Goal: Find specific page/section: Find specific page/section

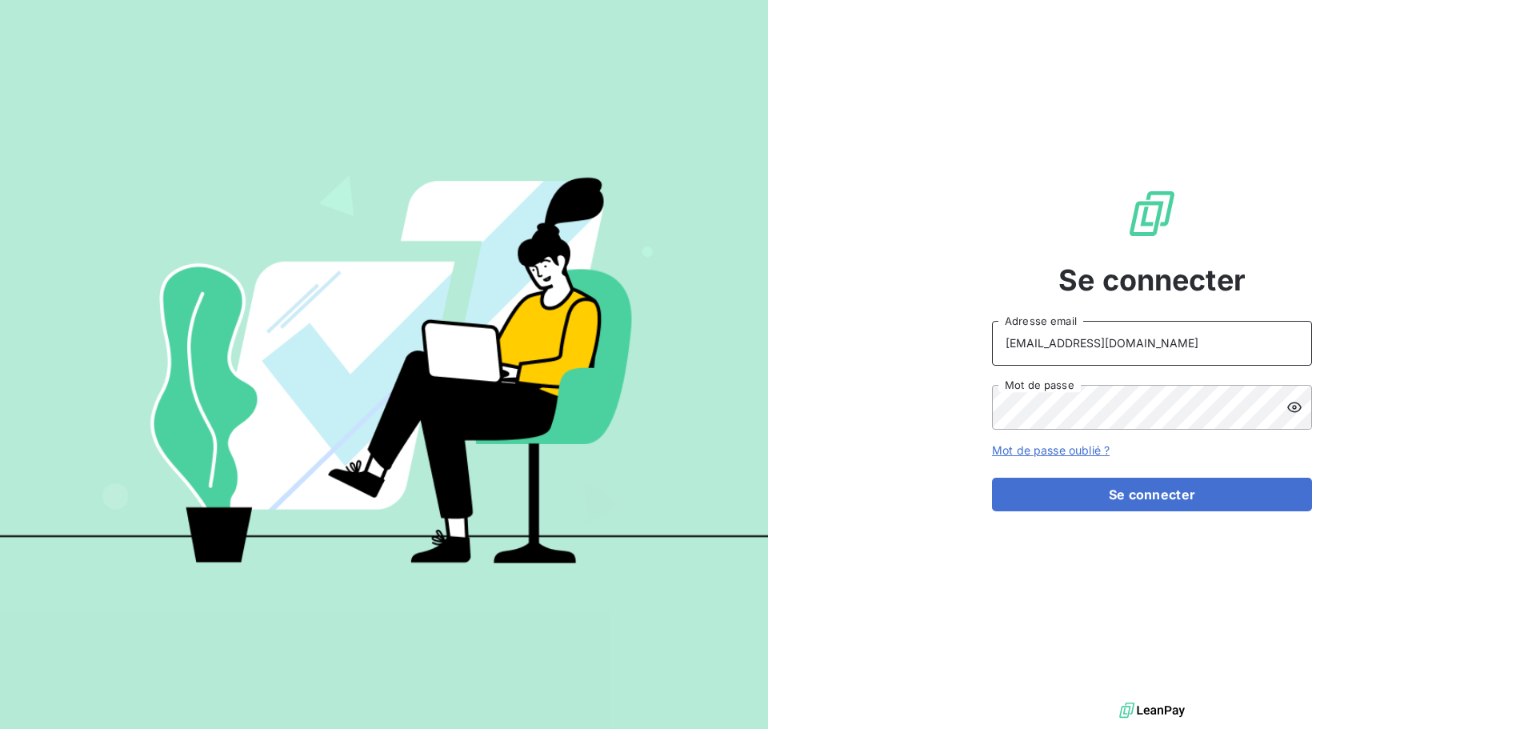
click at [1151, 345] on input "[EMAIL_ADDRESS][DOMAIN_NAME]" at bounding box center [1152, 343] width 320 height 45
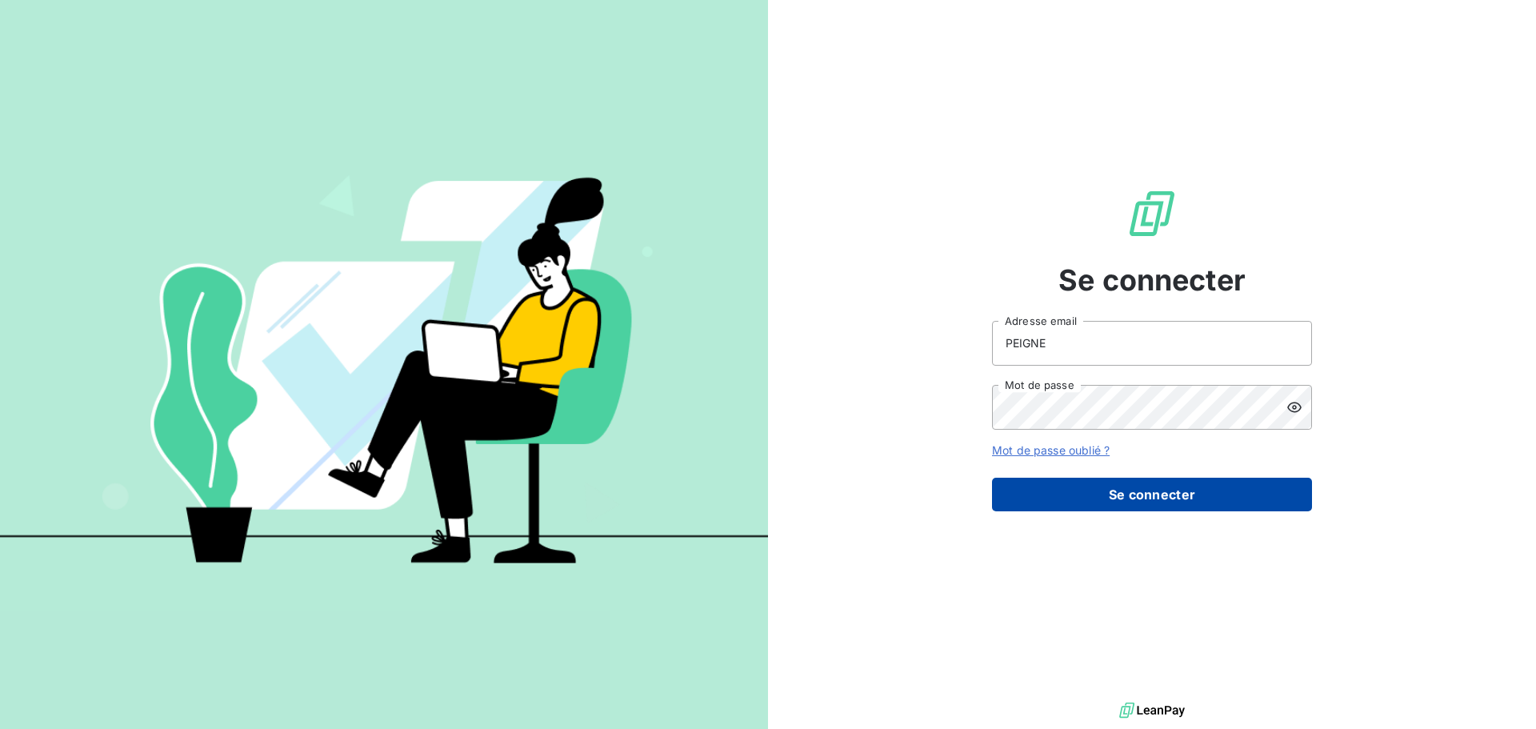
click at [1152, 497] on button "Se connecter" at bounding box center [1152, 494] width 320 height 34
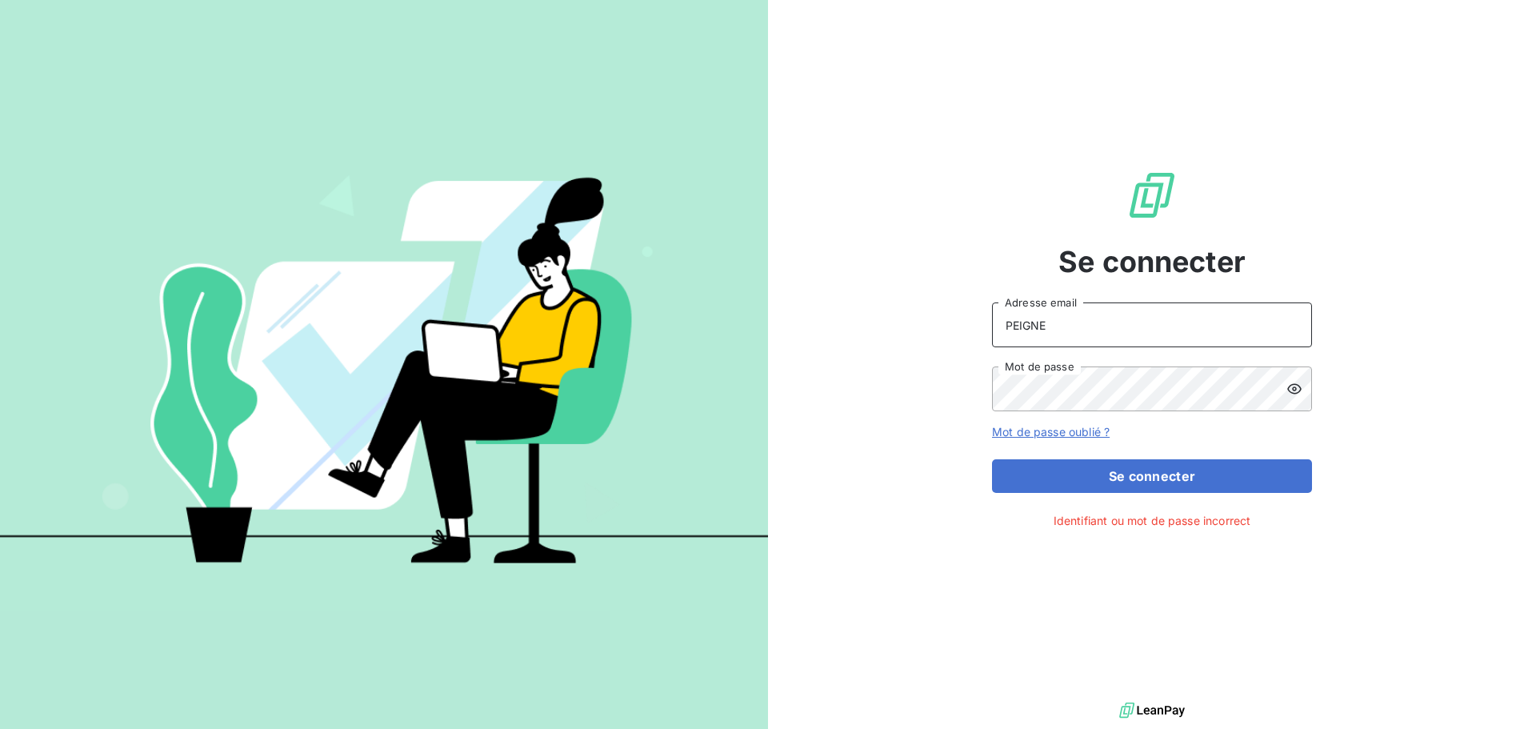
click at [1124, 339] on input "PEIGNE" at bounding box center [1152, 324] width 320 height 45
type input "[EMAIL_ADDRESS][DOMAIN_NAME]"
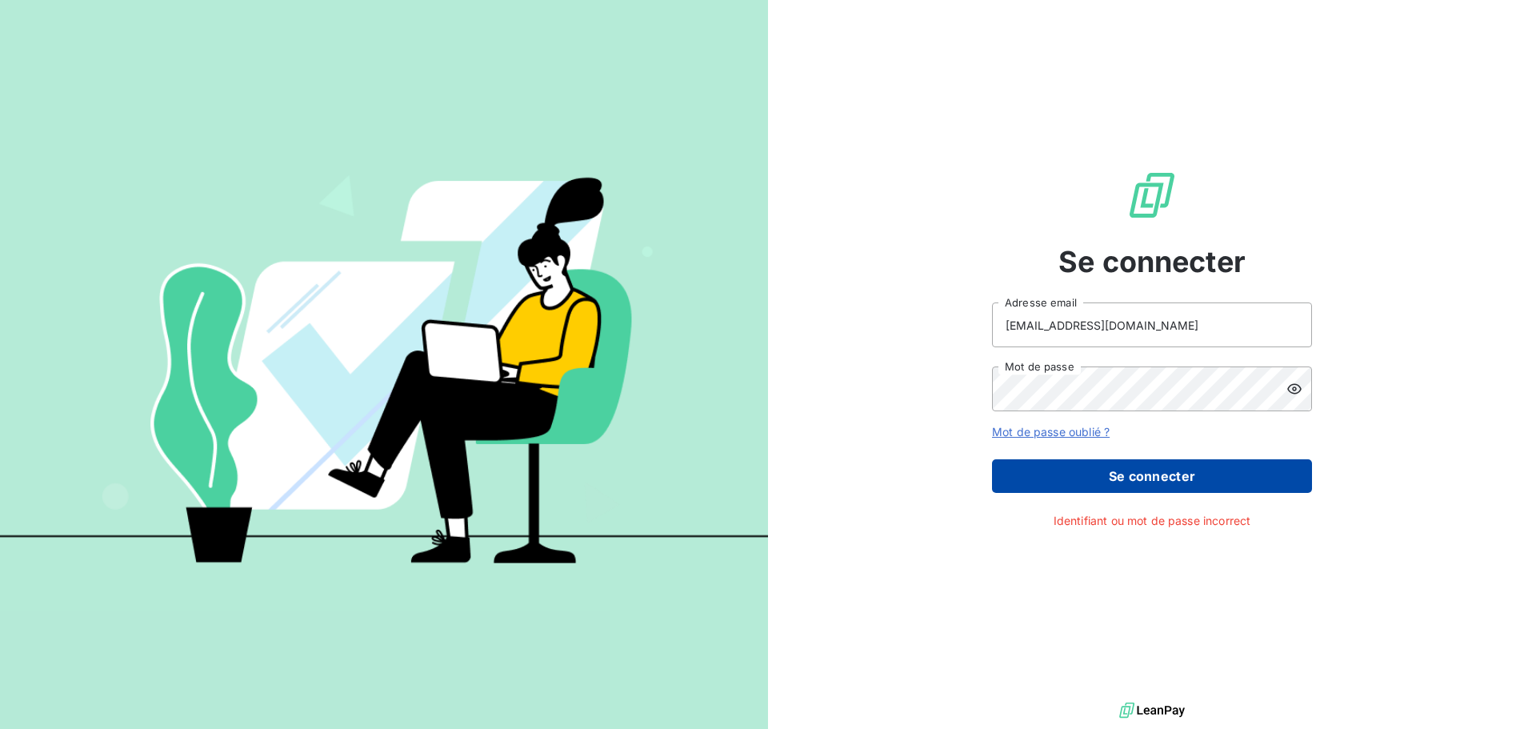
click at [1140, 485] on button "Se connecter" at bounding box center [1152, 476] width 320 height 34
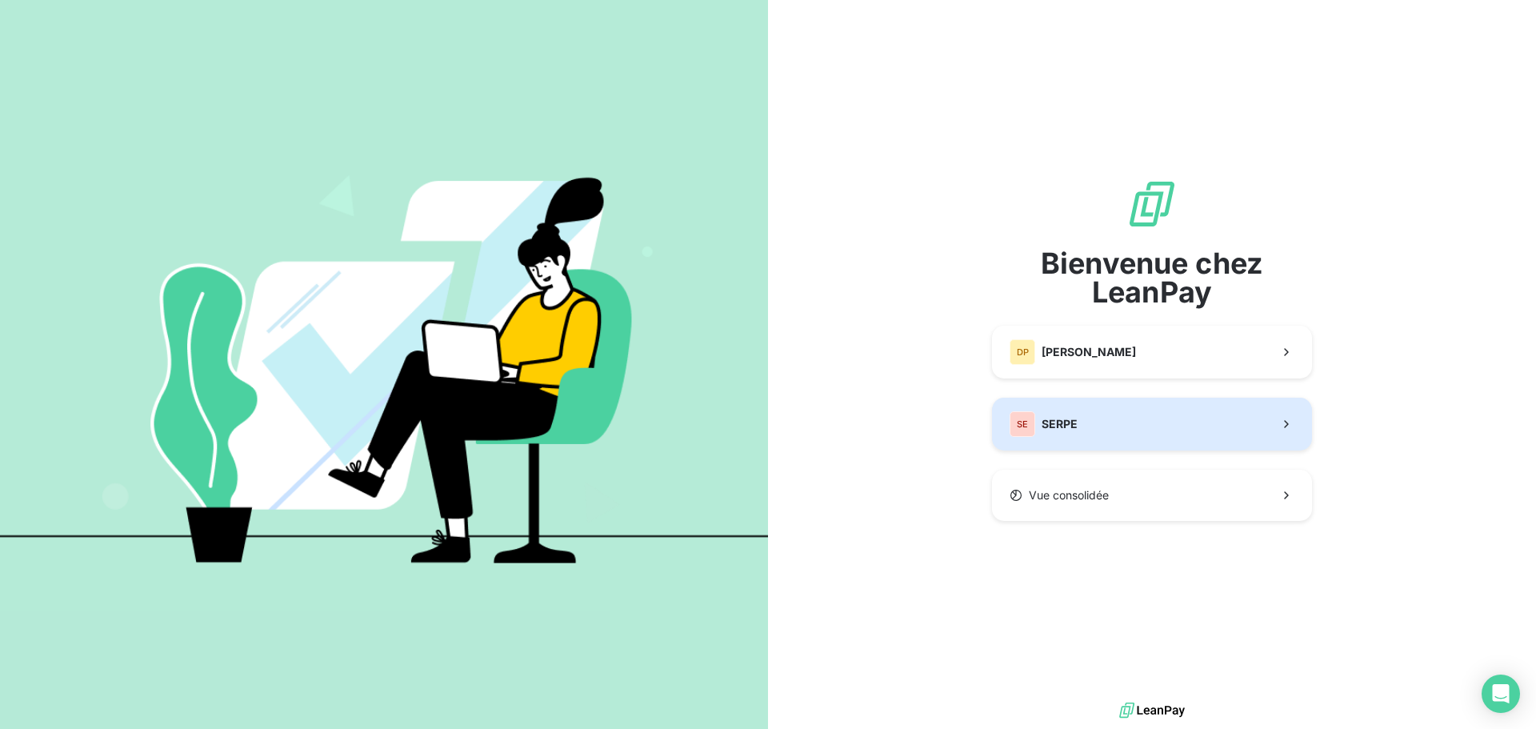
click at [1199, 421] on button "SE SERPE" at bounding box center [1152, 423] width 320 height 53
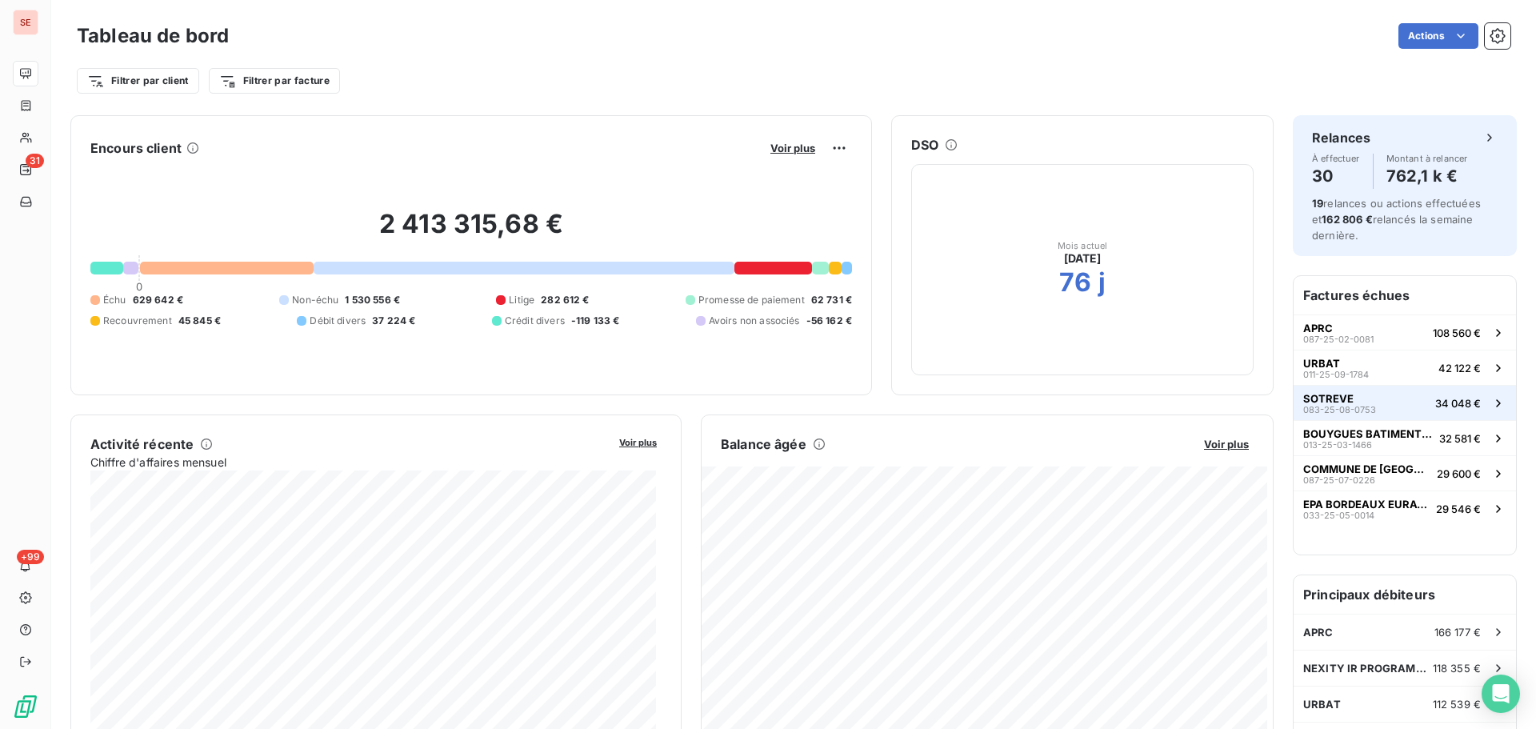
click at [1435, 409] on span "34 048 €" at bounding box center [1458, 403] width 46 height 13
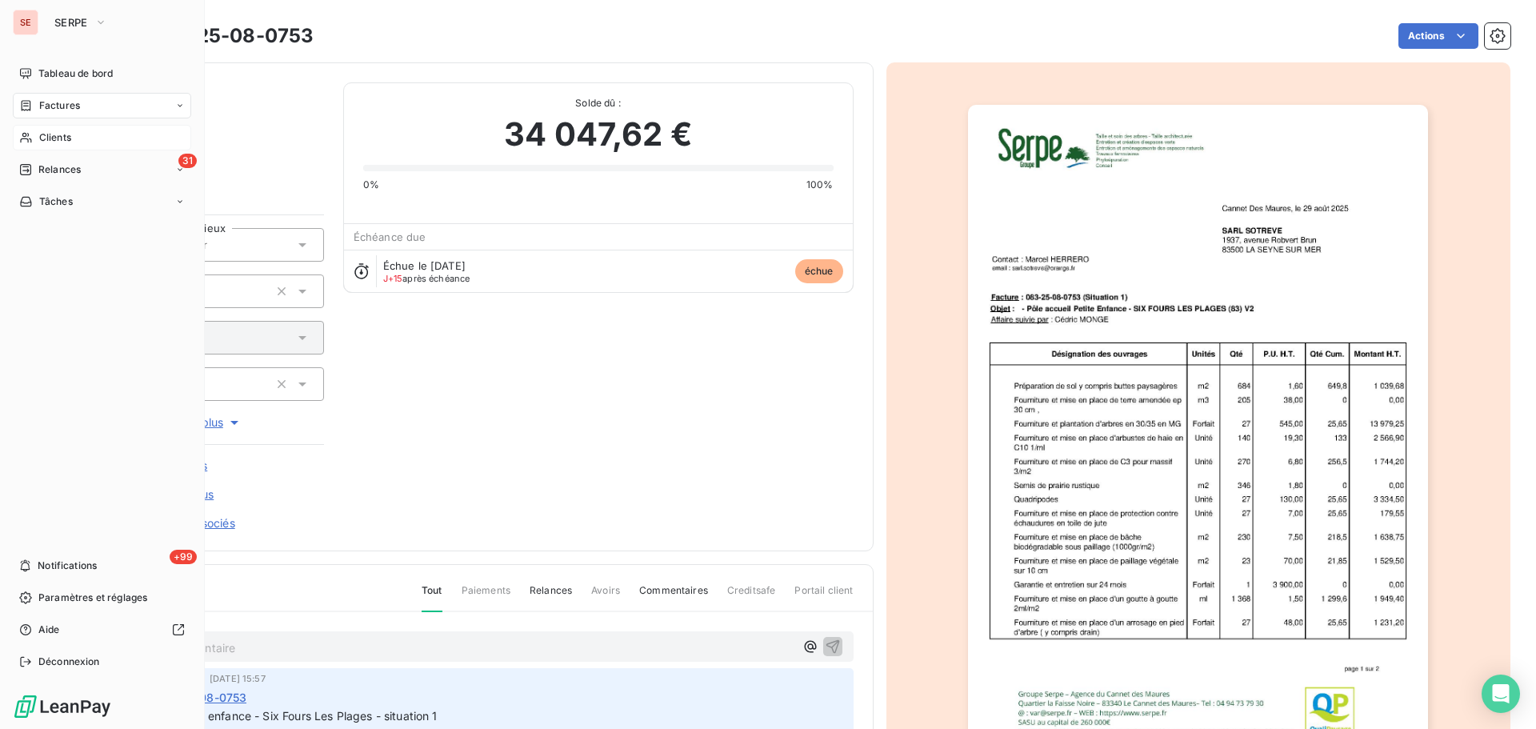
click at [54, 135] on span "Clients" at bounding box center [55, 137] width 32 height 14
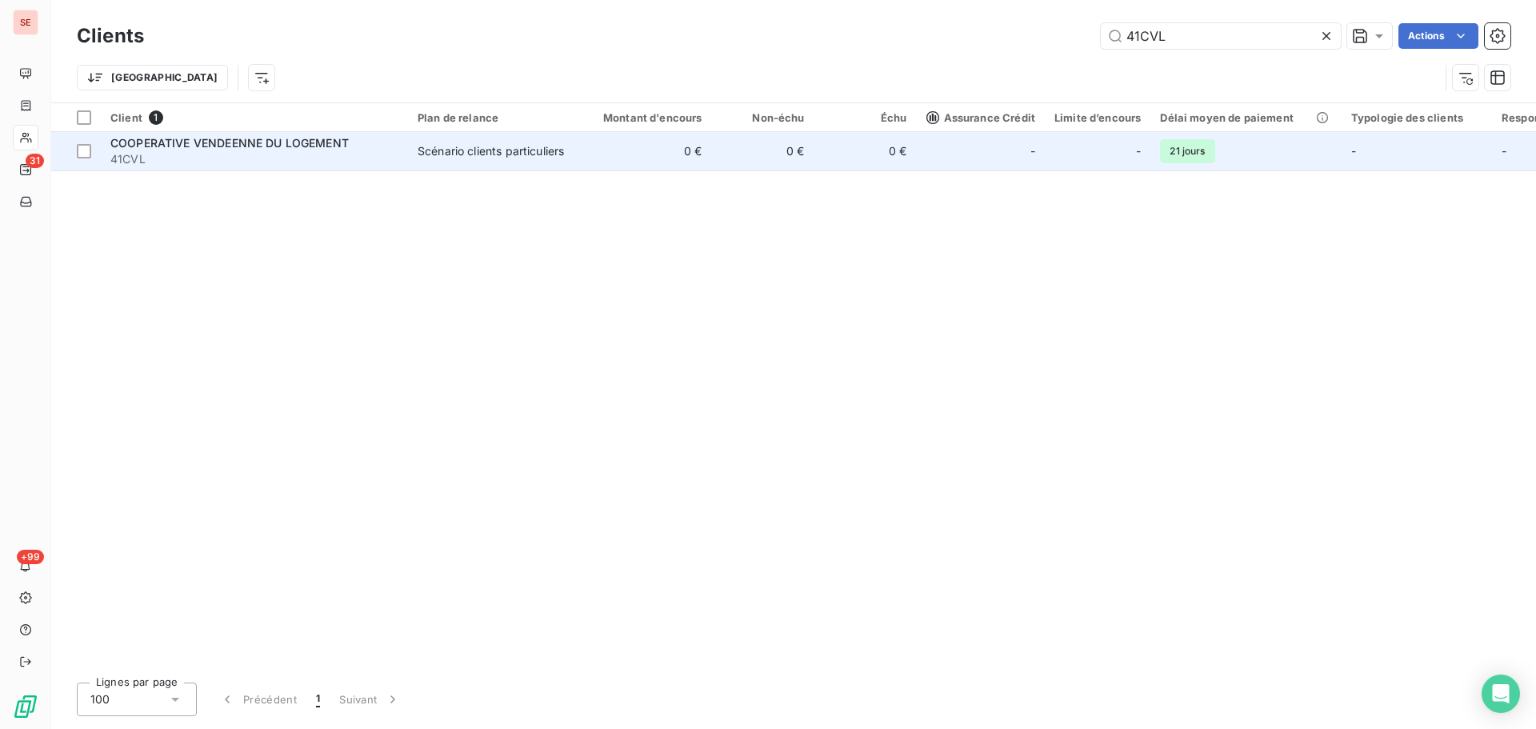
type input "41CVL"
click at [682, 159] on td "0 €" at bounding box center [643, 151] width 138 height 38
